Goal: Task Accomplishment & Management: Check status

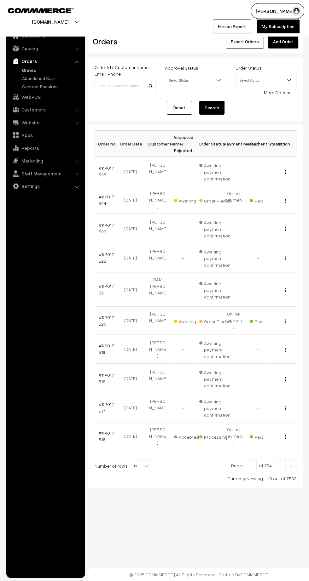
click at [101, 315] on link "#KP017520" at bounding box center [106, 321] width 15 height 12
click at [96, 195] on td "#KP017524" at bounding box center [107, 200] width 25 height 28
click at [107, 197] on link "#KP017524" at bounding box center [106, 200] width 15 height 12
click at [291, 465] on img at bounding box center [291, 467] width 6 height 4
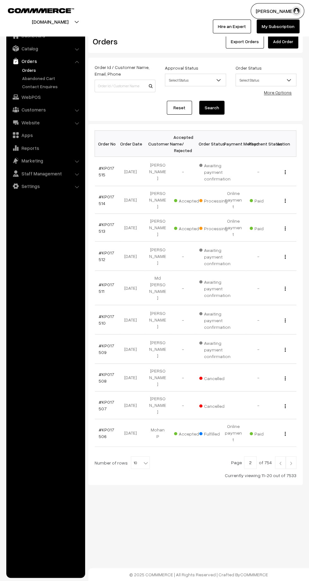
click at [280, 462] on img at bounding box center [280, 464] width 6 height 4
